Goal: Entertainment & Leisure: Consume media (video, audio)

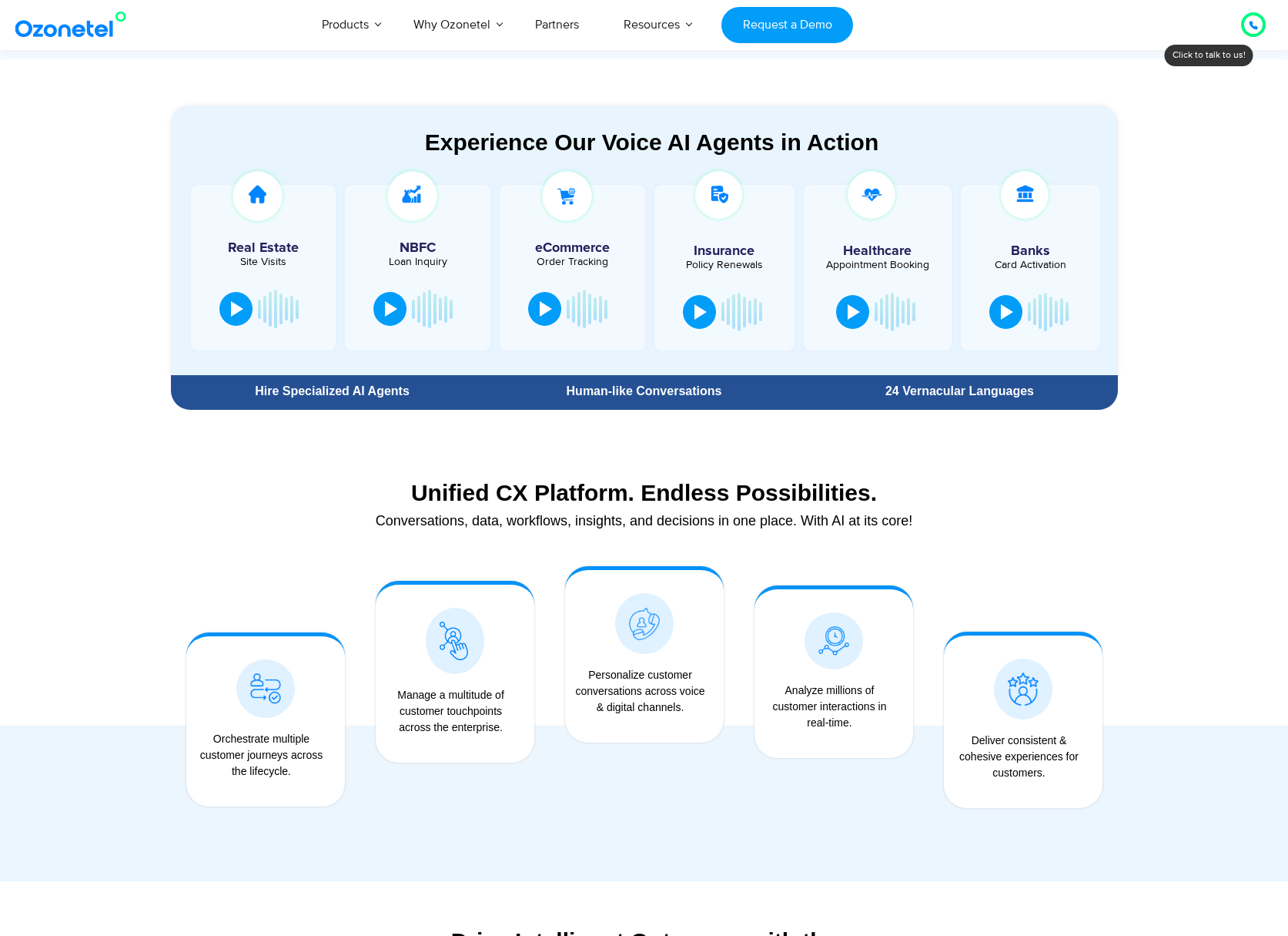
scroll to position [847, 0]
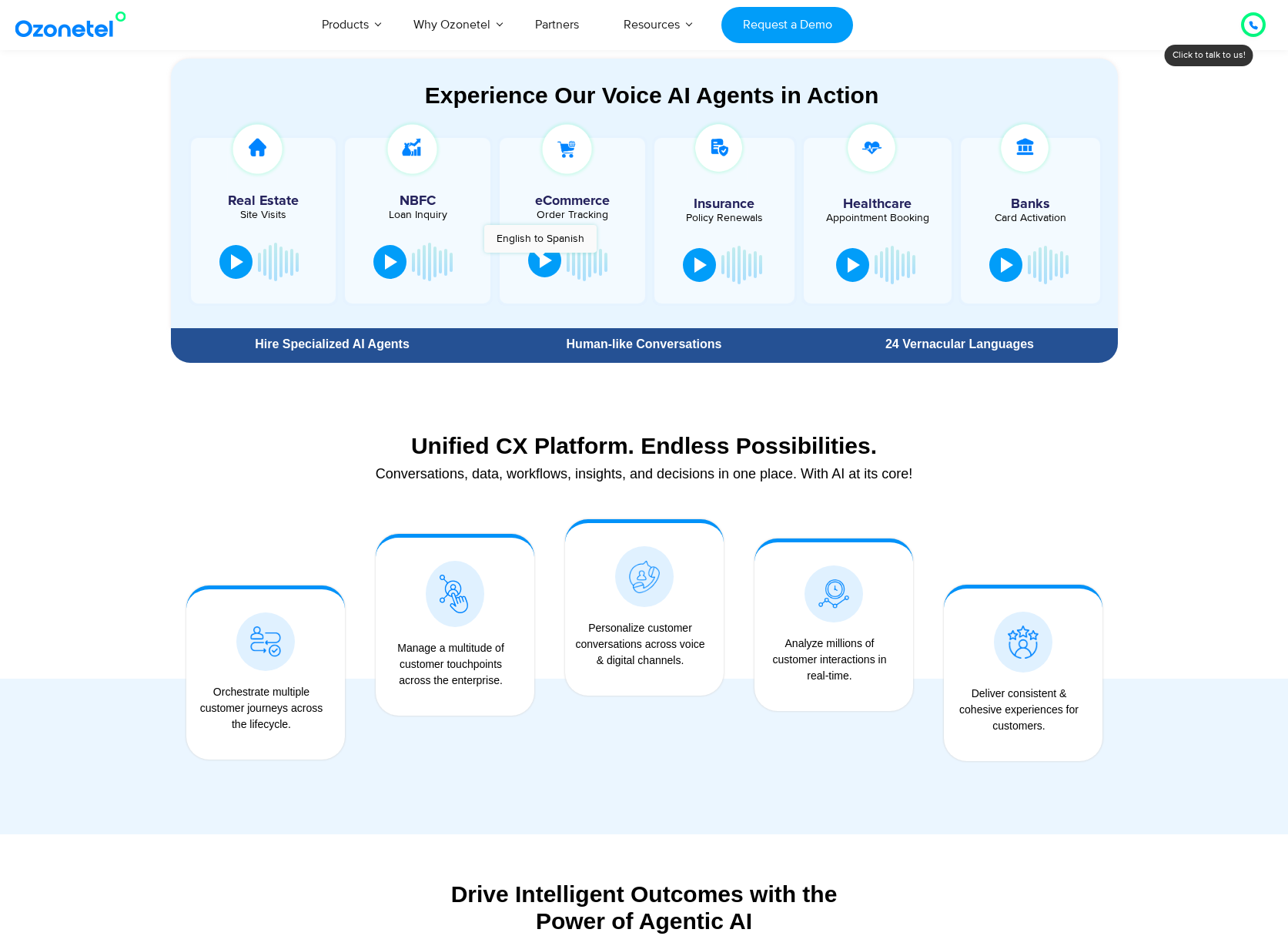
click at [539, 261] on div at bounding box center [545, 260] width 12 height 15
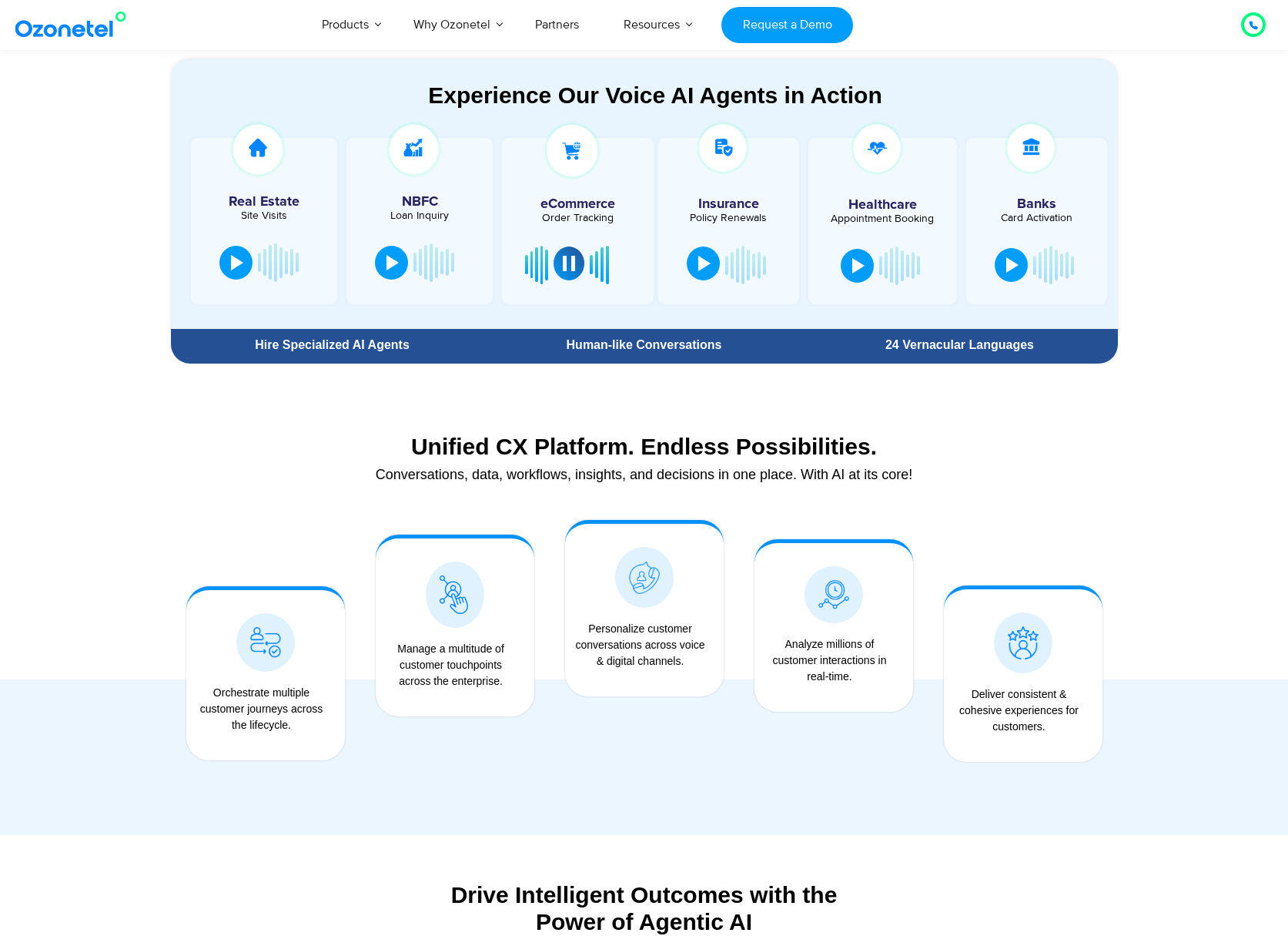
click at [698, 257] on div at bounding box center [704, 263] width 12 height 15
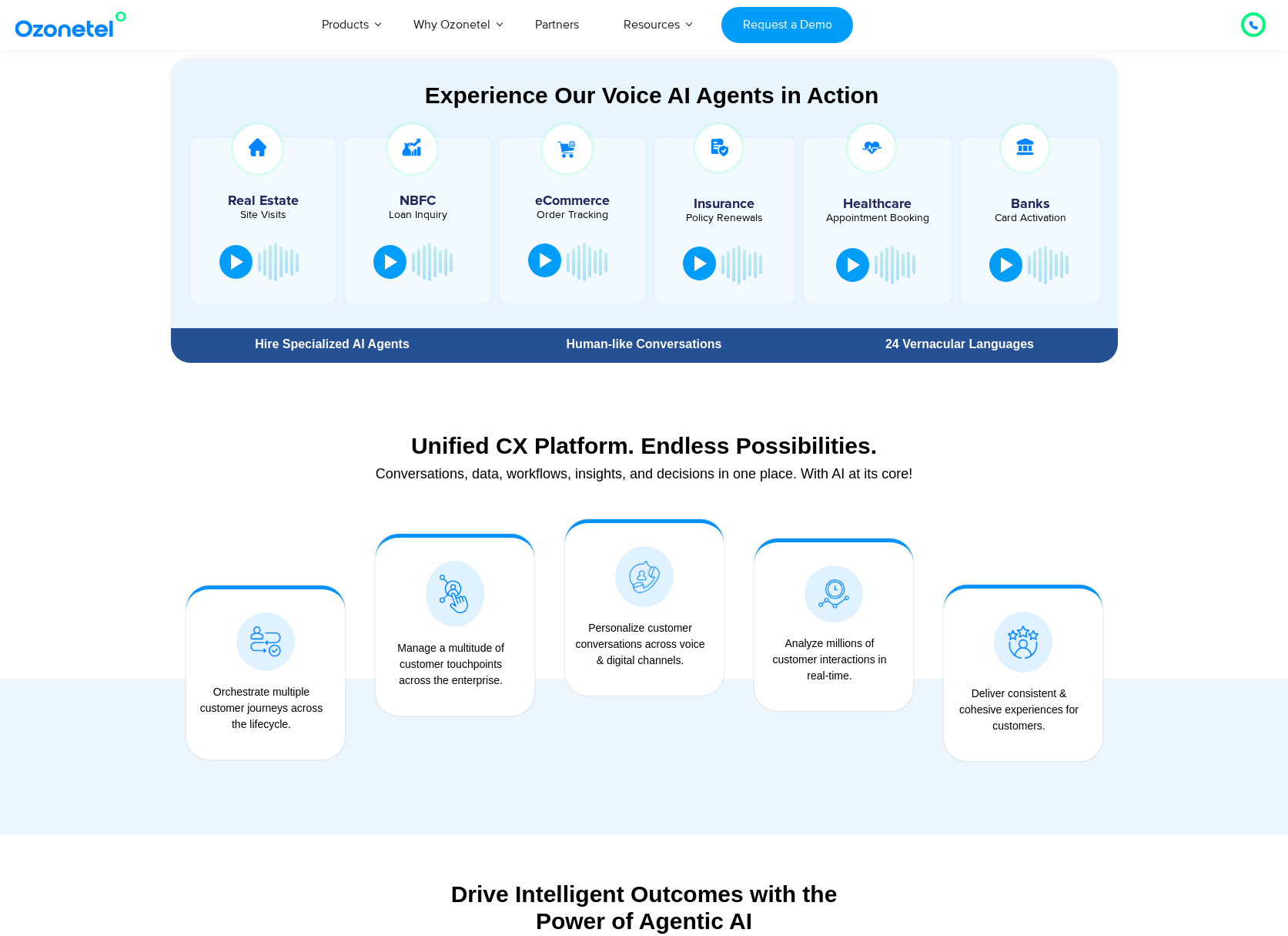
click at [697, 266] on div at bounding box center [700, 263] width 12 height 15
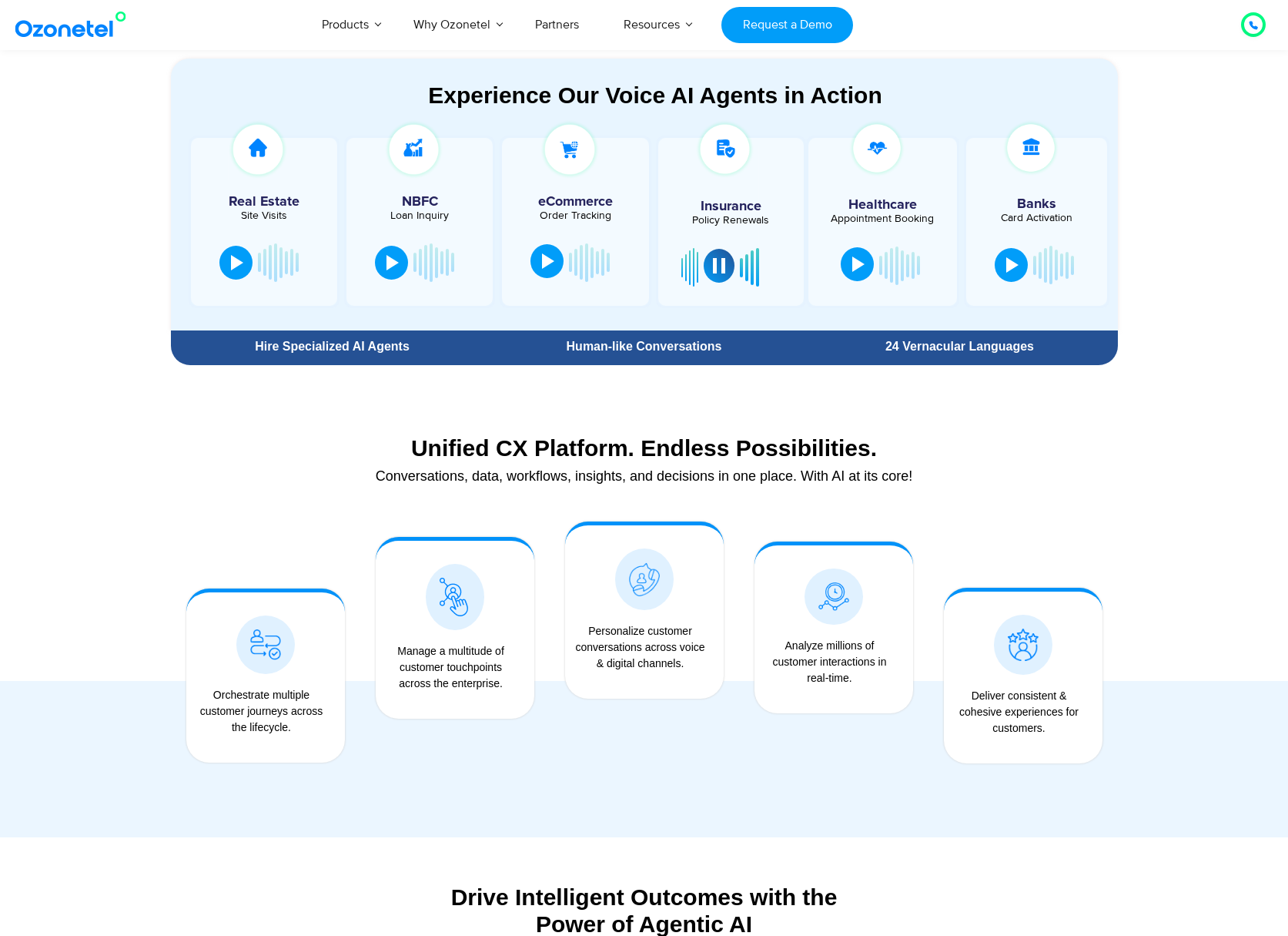
click at [860, 264] on div at bounding box center [857, 264] width 12 height 15
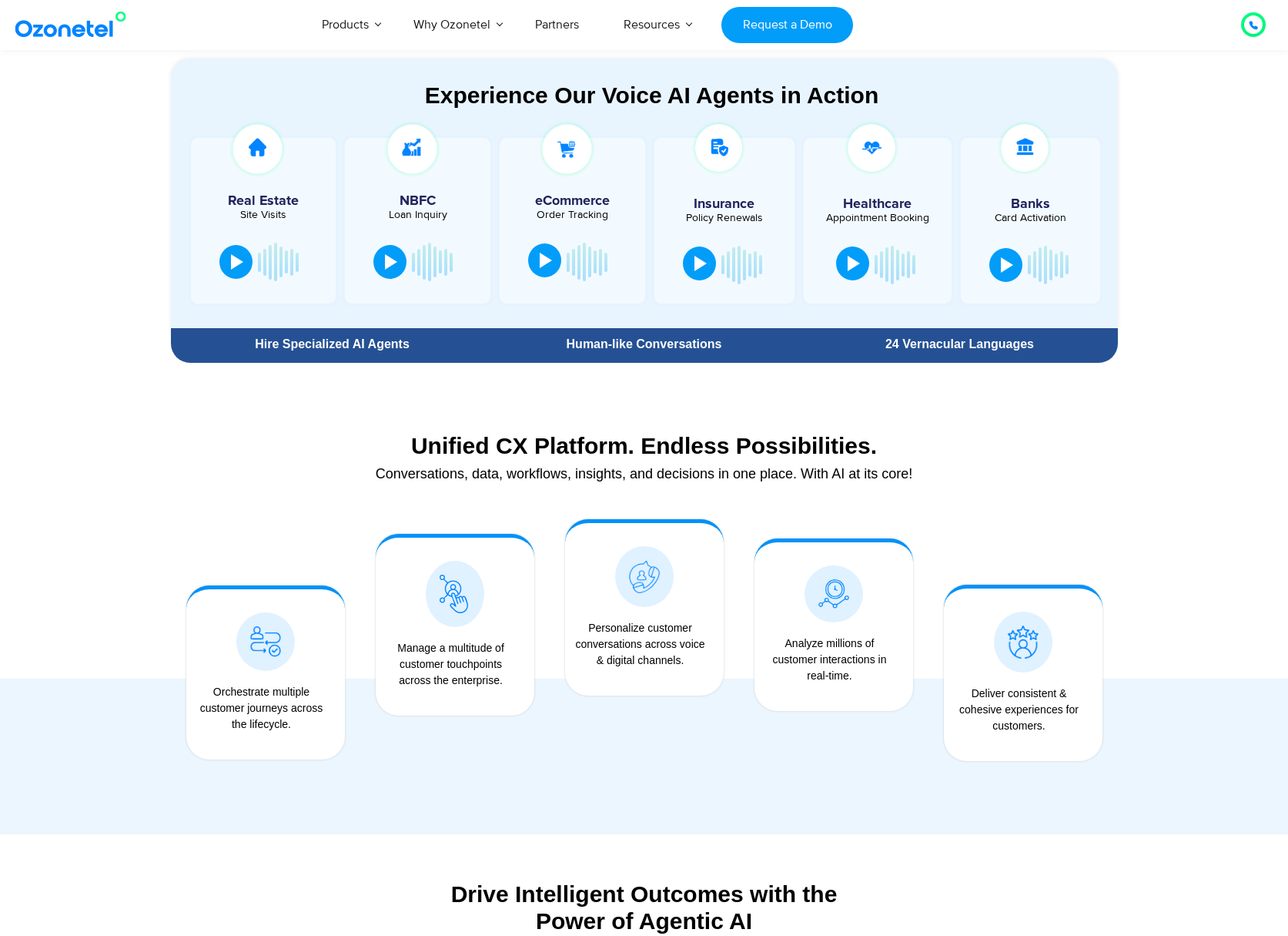
click at [860, 264] on button at bounding box center [852, 263] width 33 height 34
